Goal: Obtain resource: Obtain resource

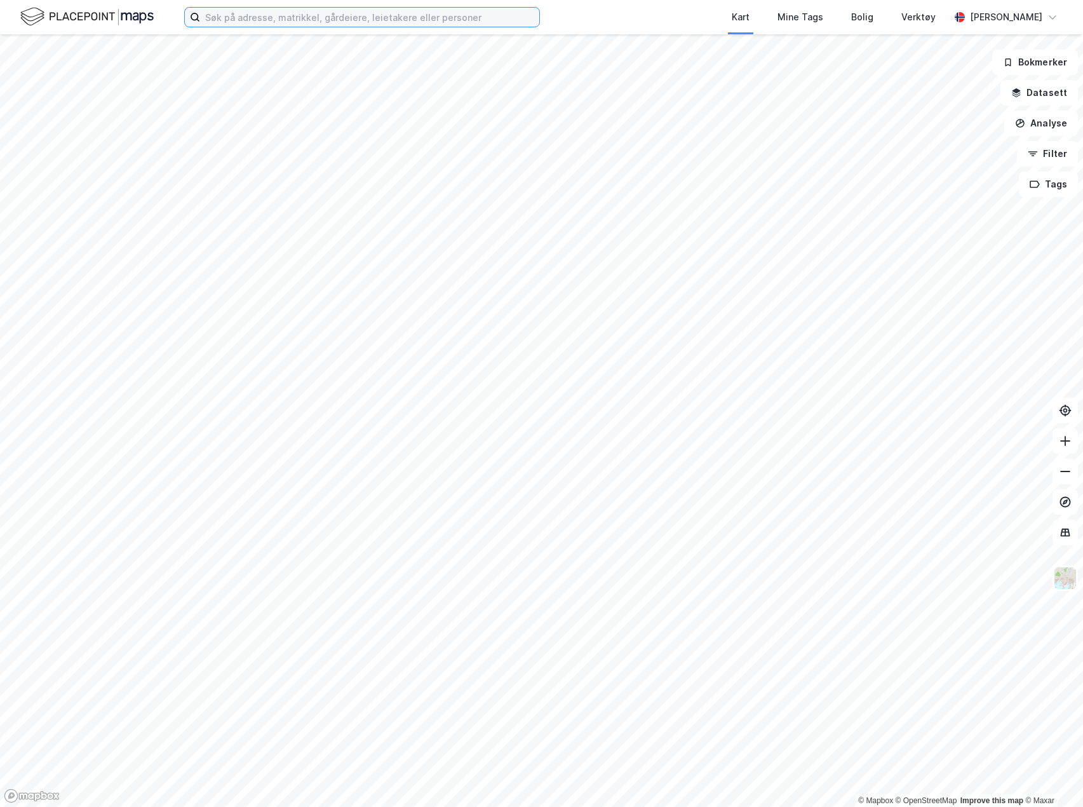
click at [412, 20] on input at bounding box center [369, 17] width 339 height 19
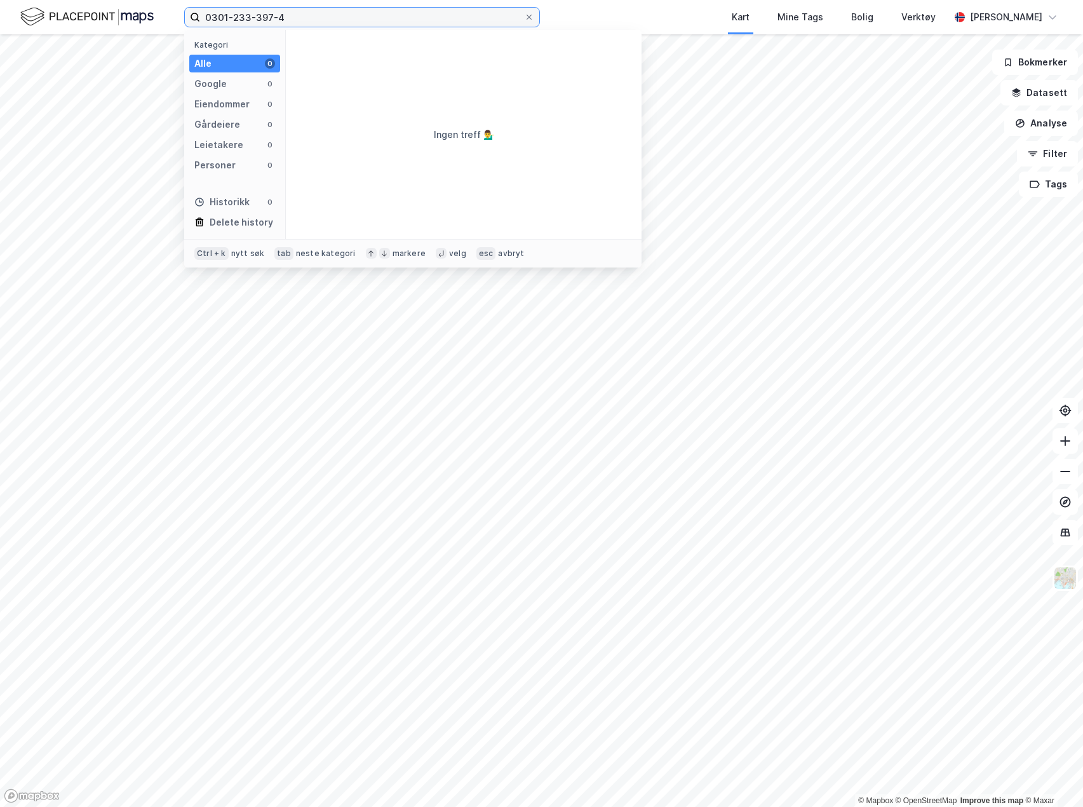
click at [232, 15] on input "0301-233-397-4" at bounding box center [362, 17] width 324 height 19
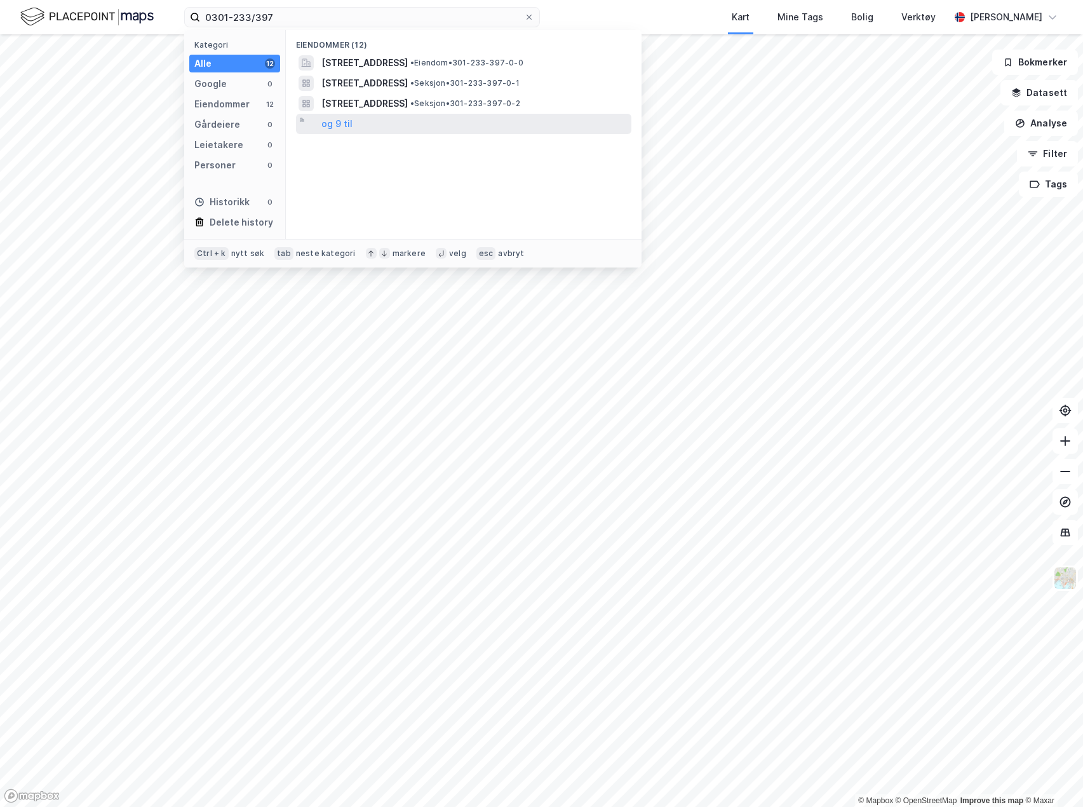
click at [352, 126] on div "og 9 til" at bounding box center [463, 124] width 335 height 20
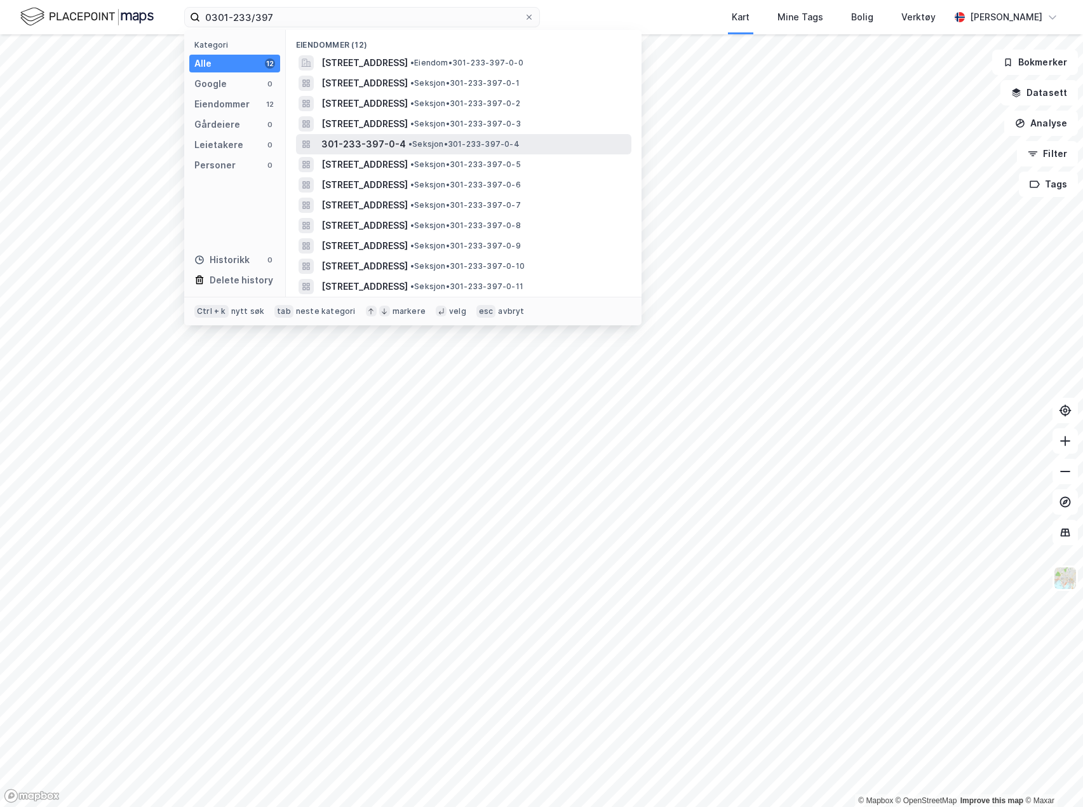
click at [361, 147] on span "301-233-397-0-4" at bounding box center [363, 144] width 84 height 15
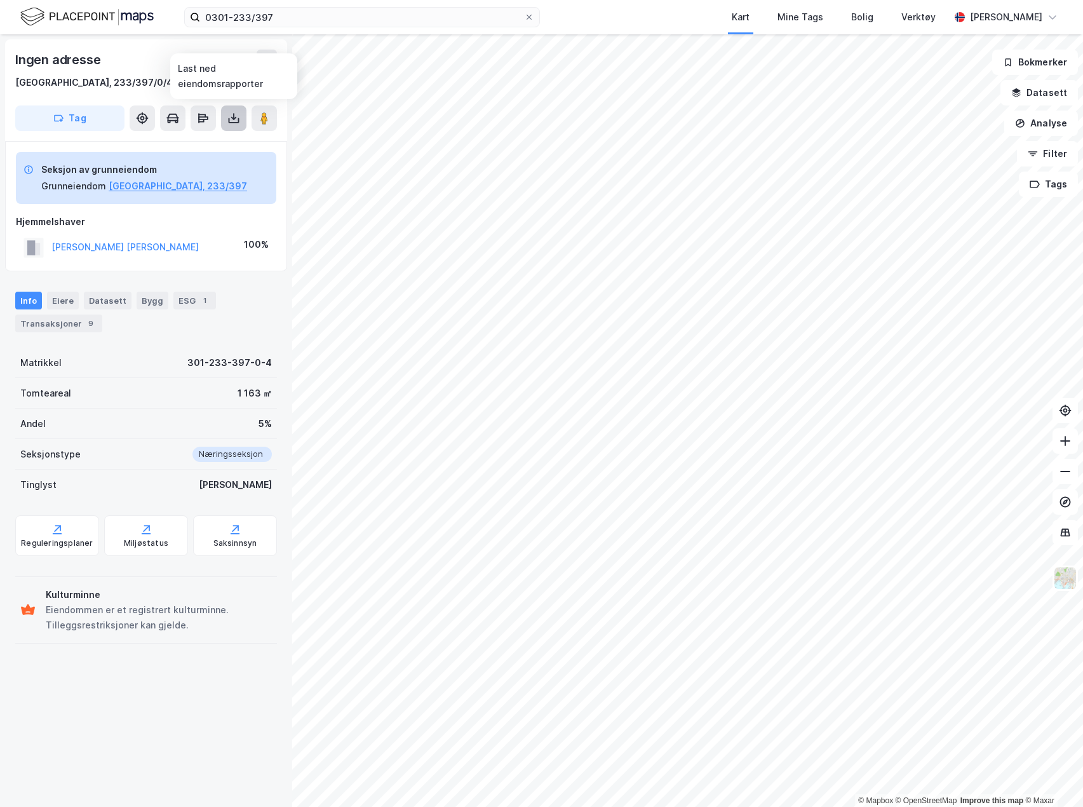
click at [228, 123] on icon at bounding box center [233, 118] width 13 height 13
click at [208, 138] on div "Last ned grunnbok" at bounding box center [171, 143] width 74 height 10
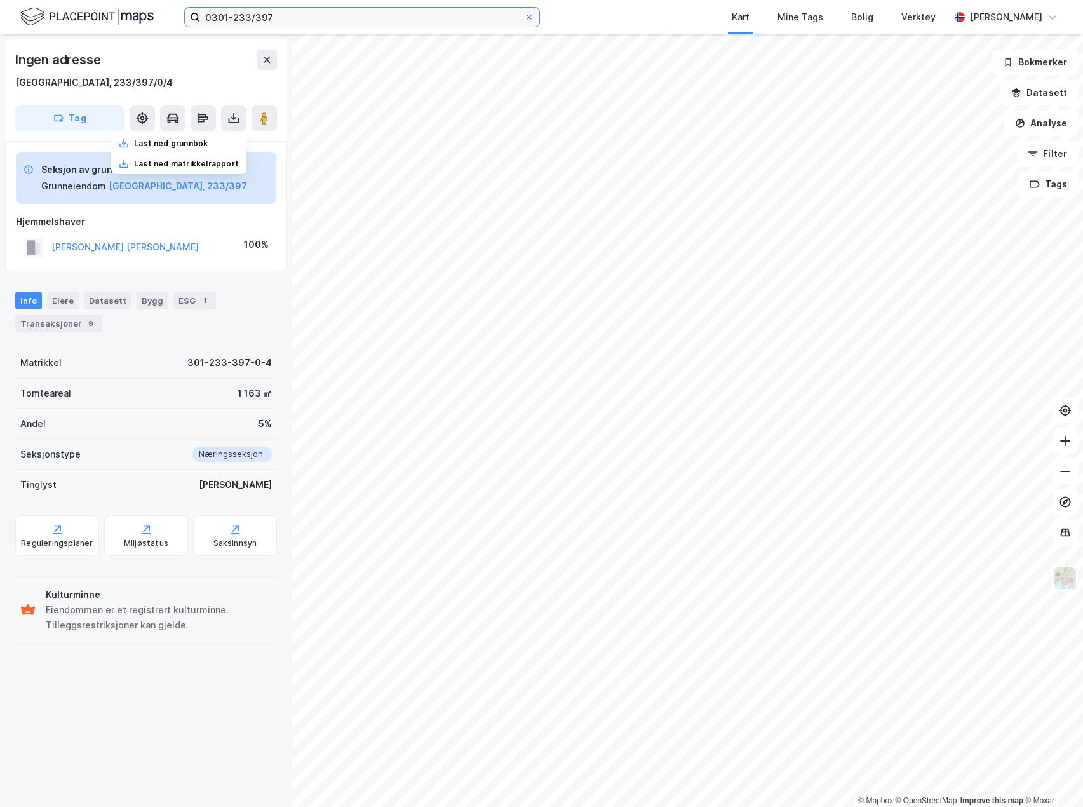
click at [279, 15] on input "0301-233/397" at bounding box center [362, 17] width 324 height 19
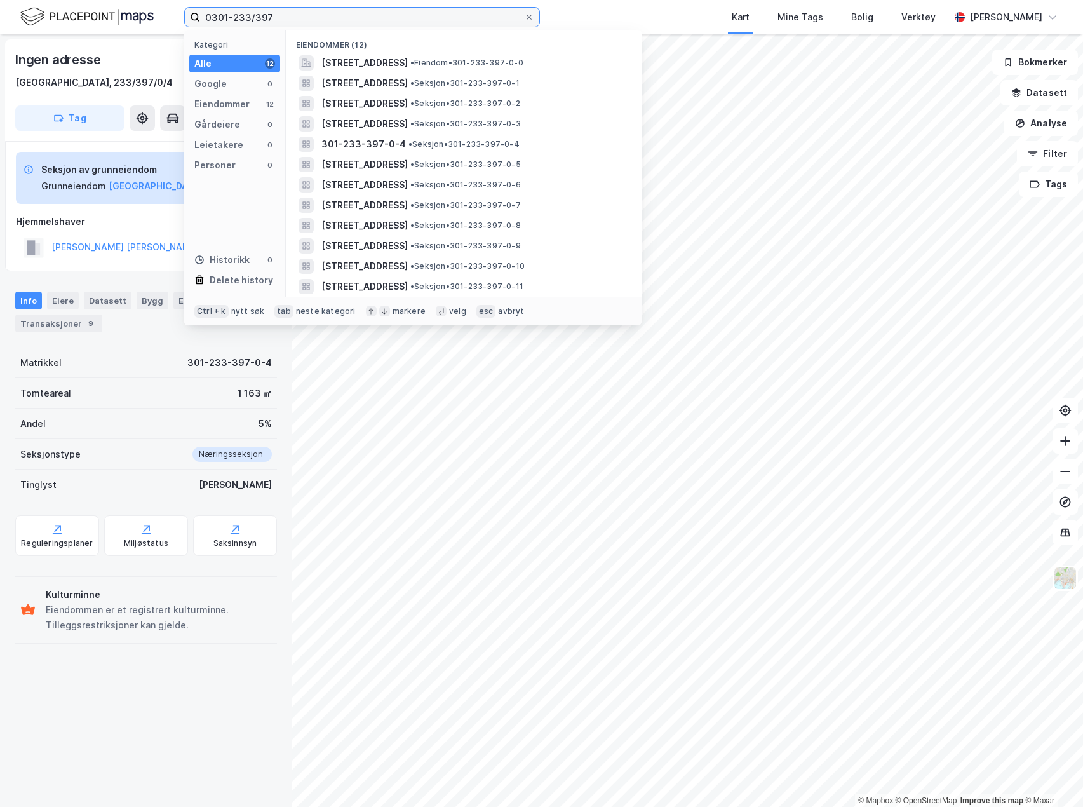
click at [279, 15] on input "0301-233/397" at bounding box center [362, 17] width 324 height 19
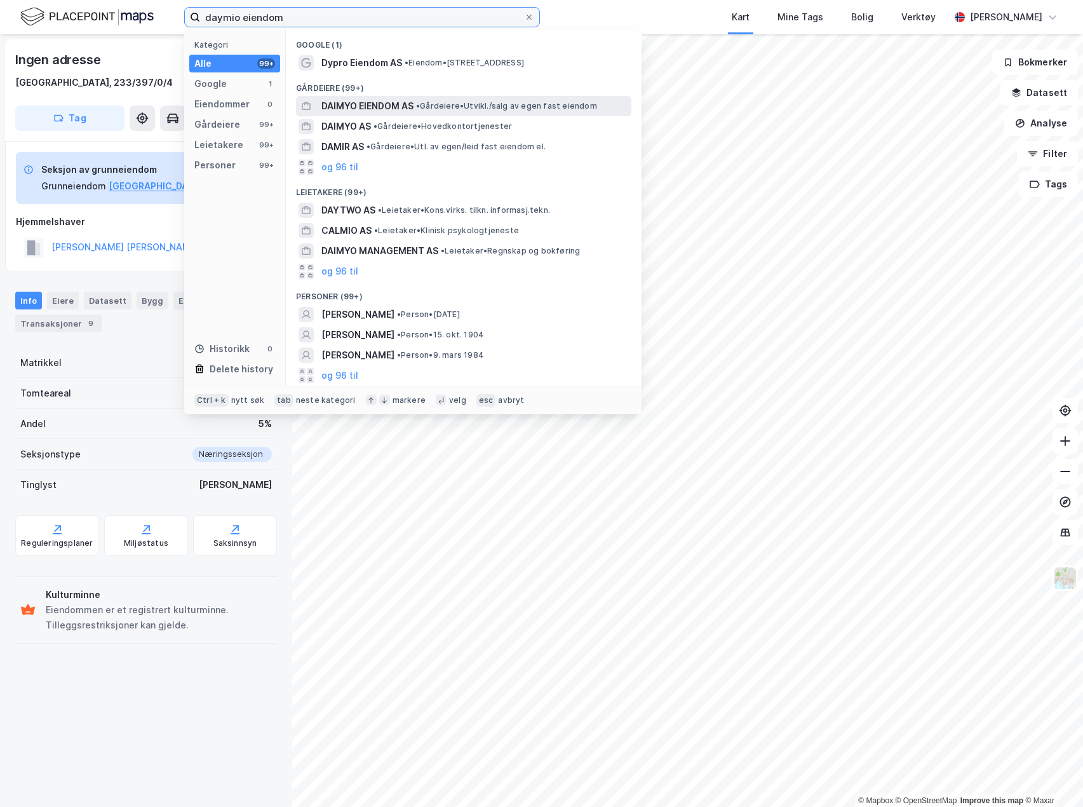
type input "daymio eiendom"
click at [356, 104] on span "DAIMYO EIENDOM AS" at bounding box center [367, 105] width 92 height 15
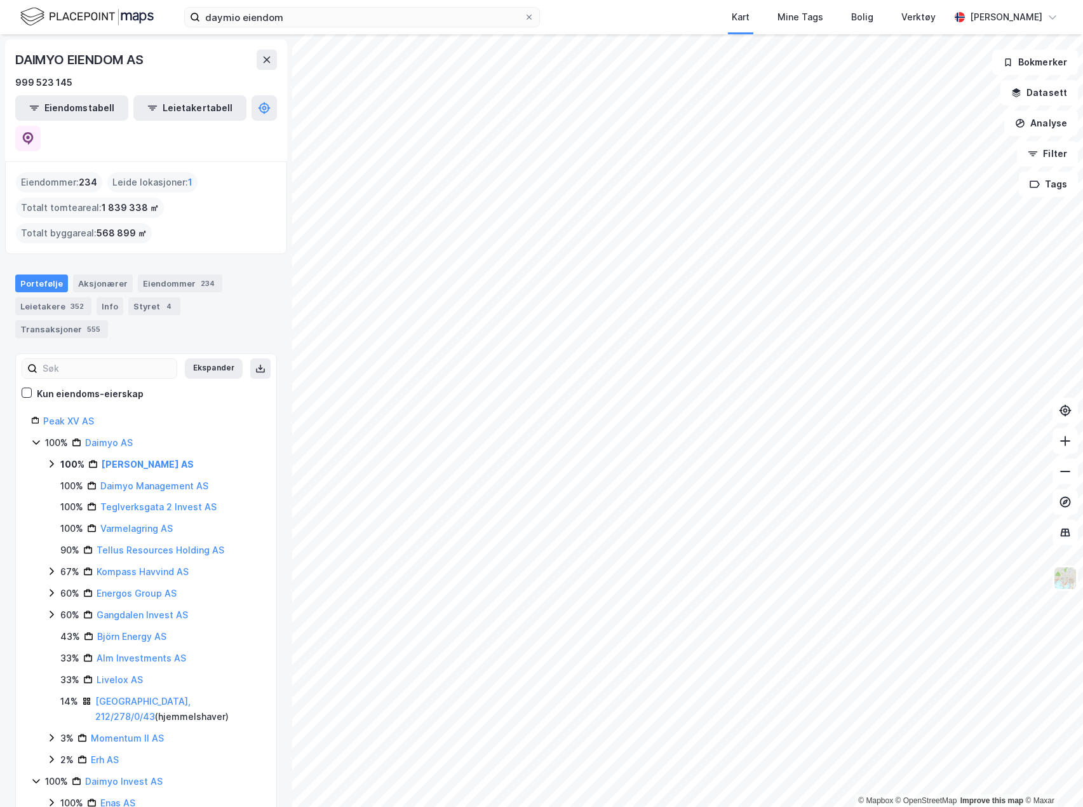
click at [51, 459] on icon at bounding box center [51, 464] width 10 height 10
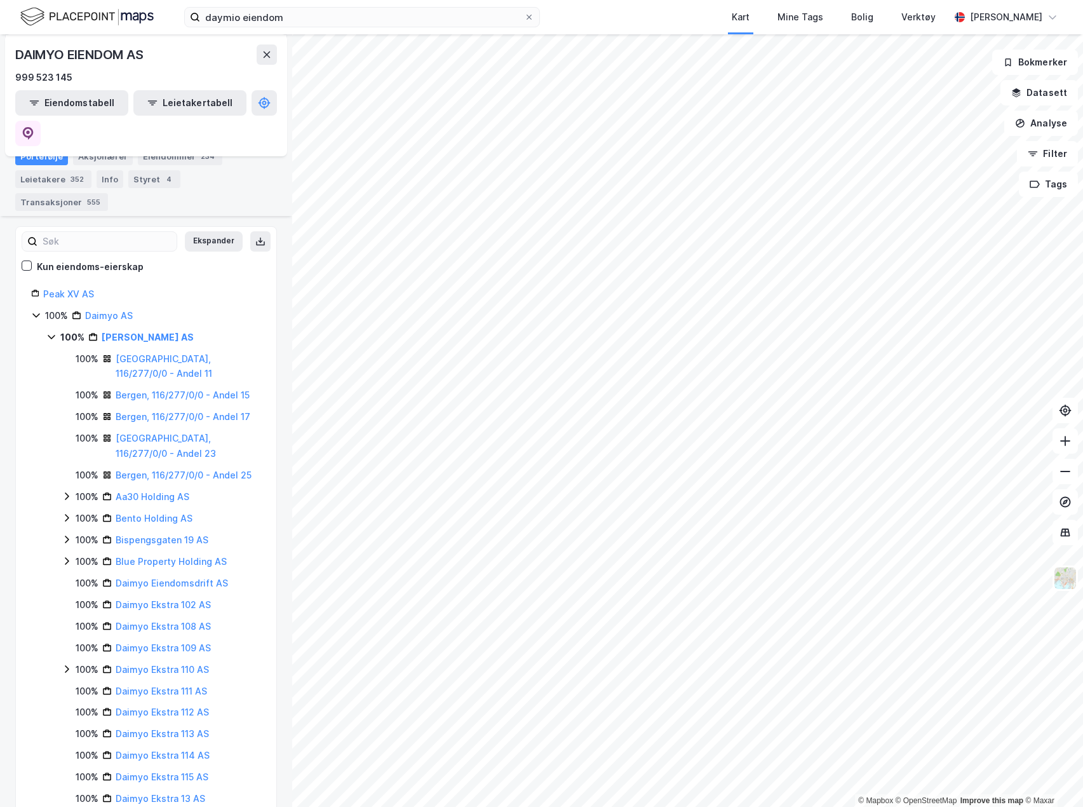
scroll to position [191, 0]
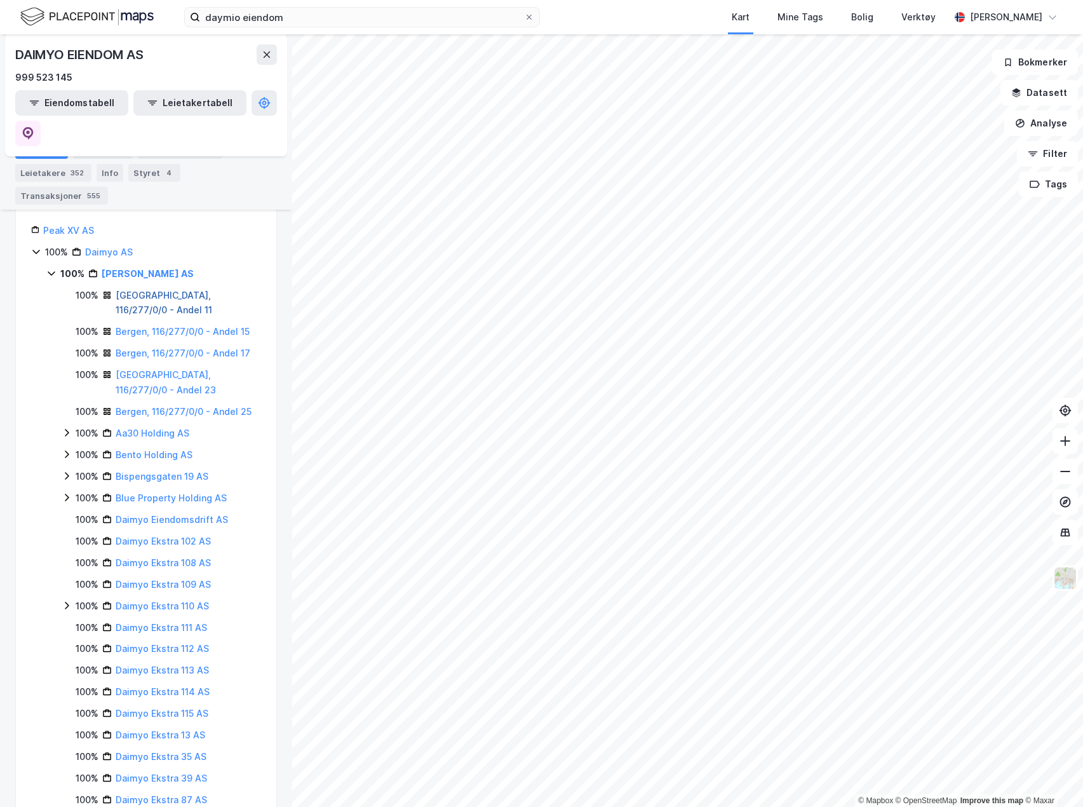
click at [149, 290] on link "[GEOGRAPHIC_DATA], 116/277/0/0 - Andel 11" at bounding box center [164, 303] width 97 height 26
